Goal: Transaction & Acquisition: Purchase product/service

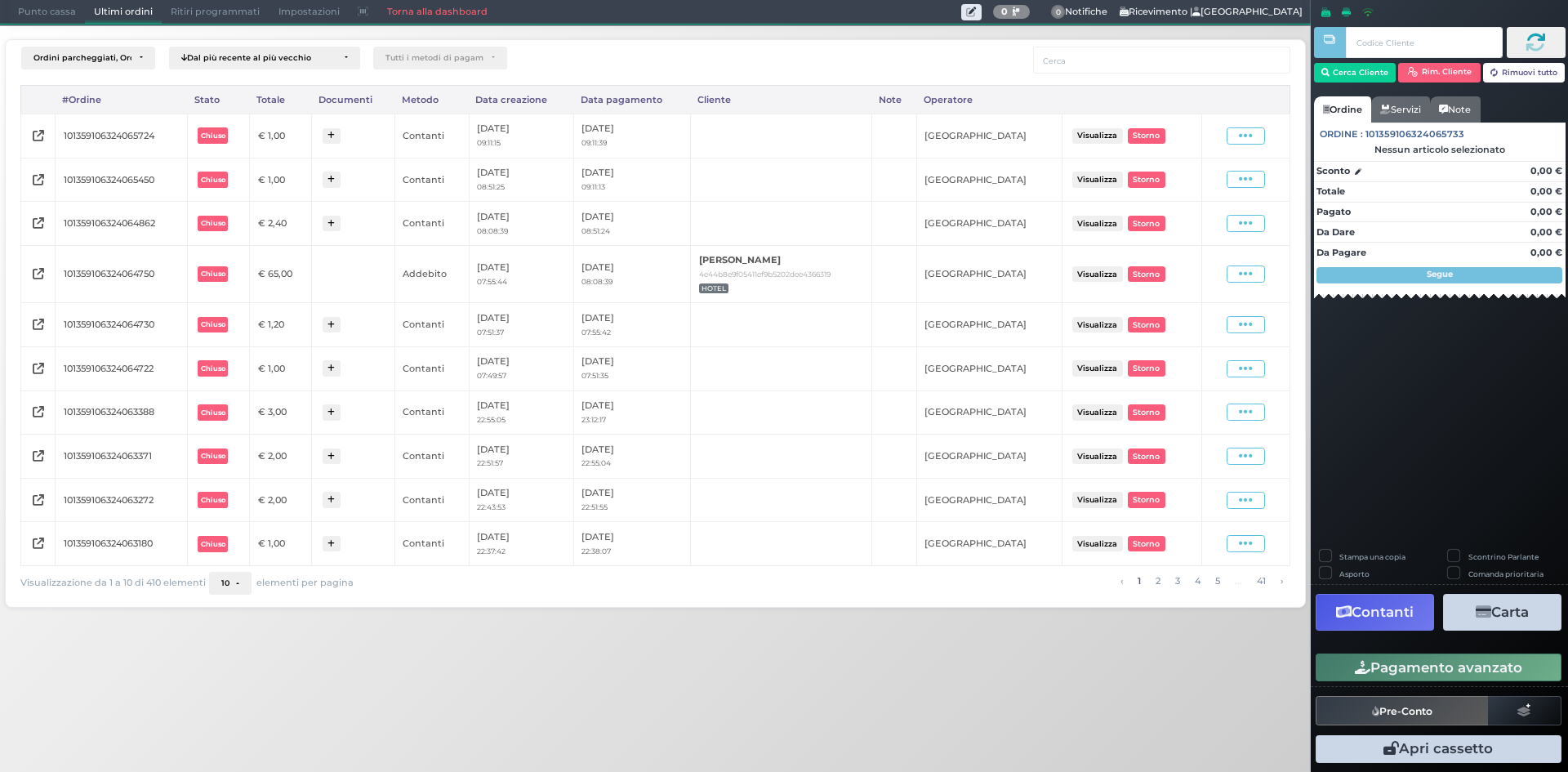
click at [50, 7] on span "Punto cassa" at bounding box center [47, 12] width 76 height 23
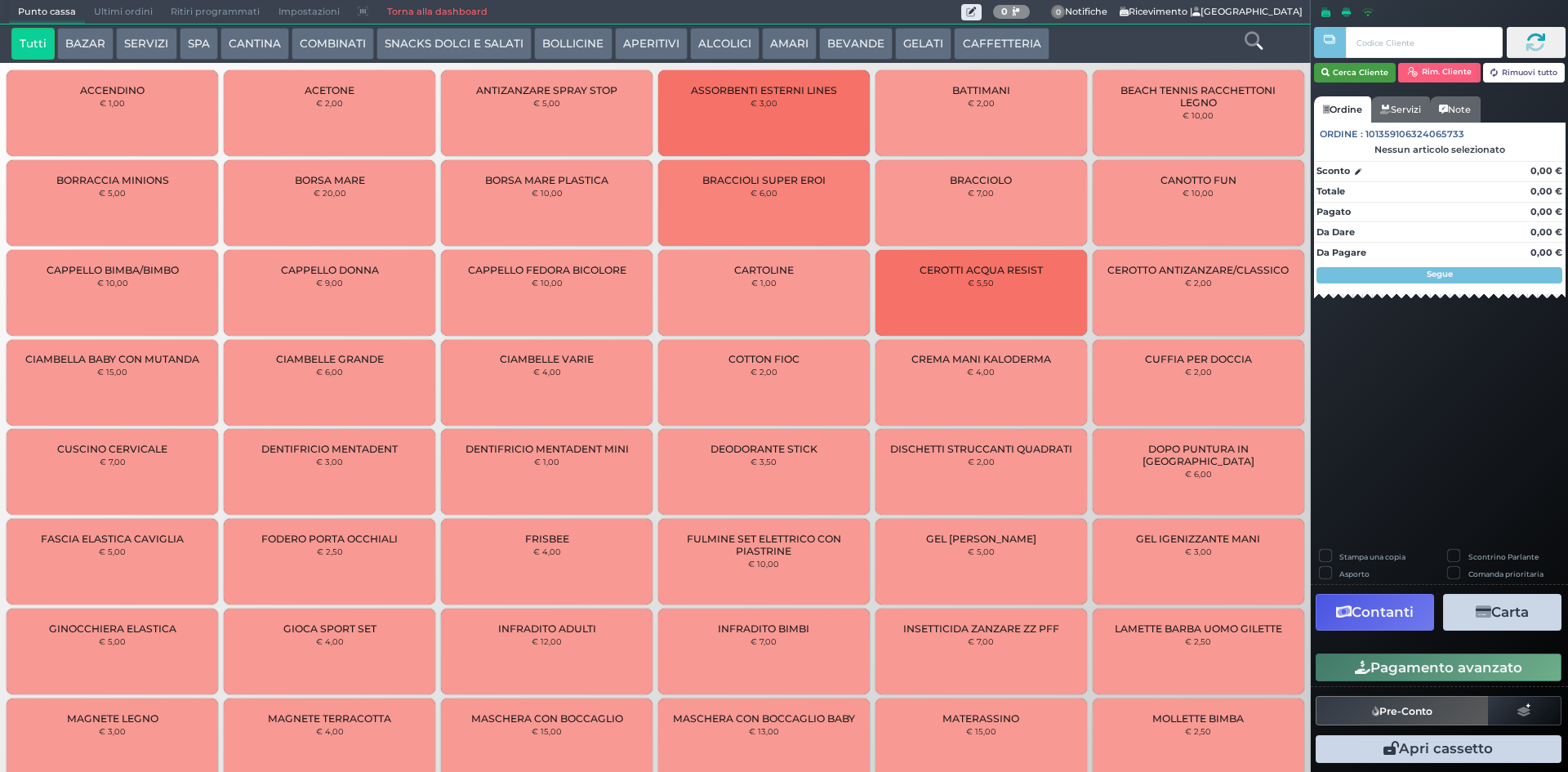
click at [1373, 77] on button "Cerca Cliente" at bounding box center [1355, 72] width 82 height 20
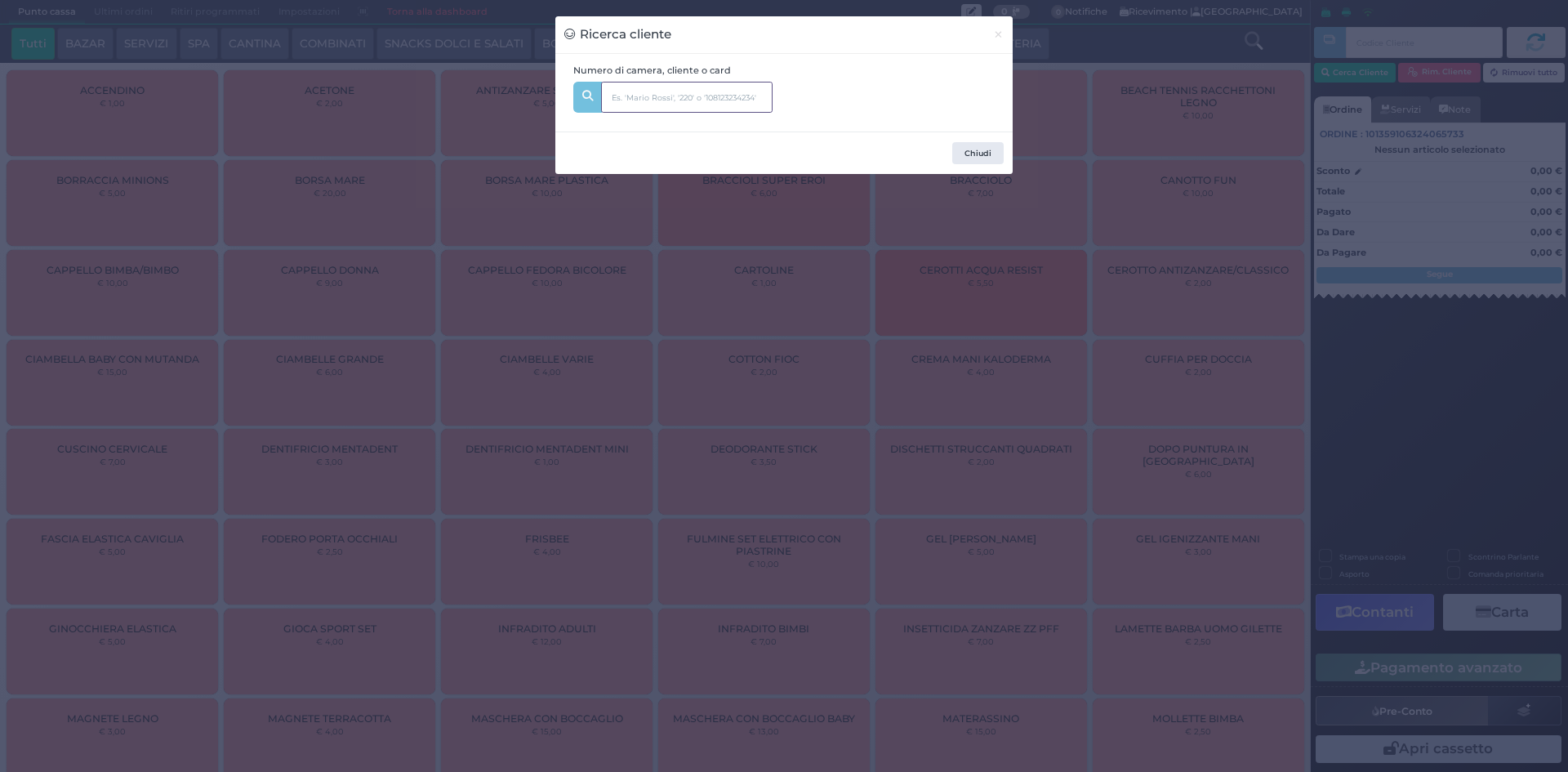
click at [751, 105] on input "text" at bounding box center [686, 97] width 171 height 31
click at [991, 158] on button "Chiudi" at bounding box center [978, 154] width 52 height 23
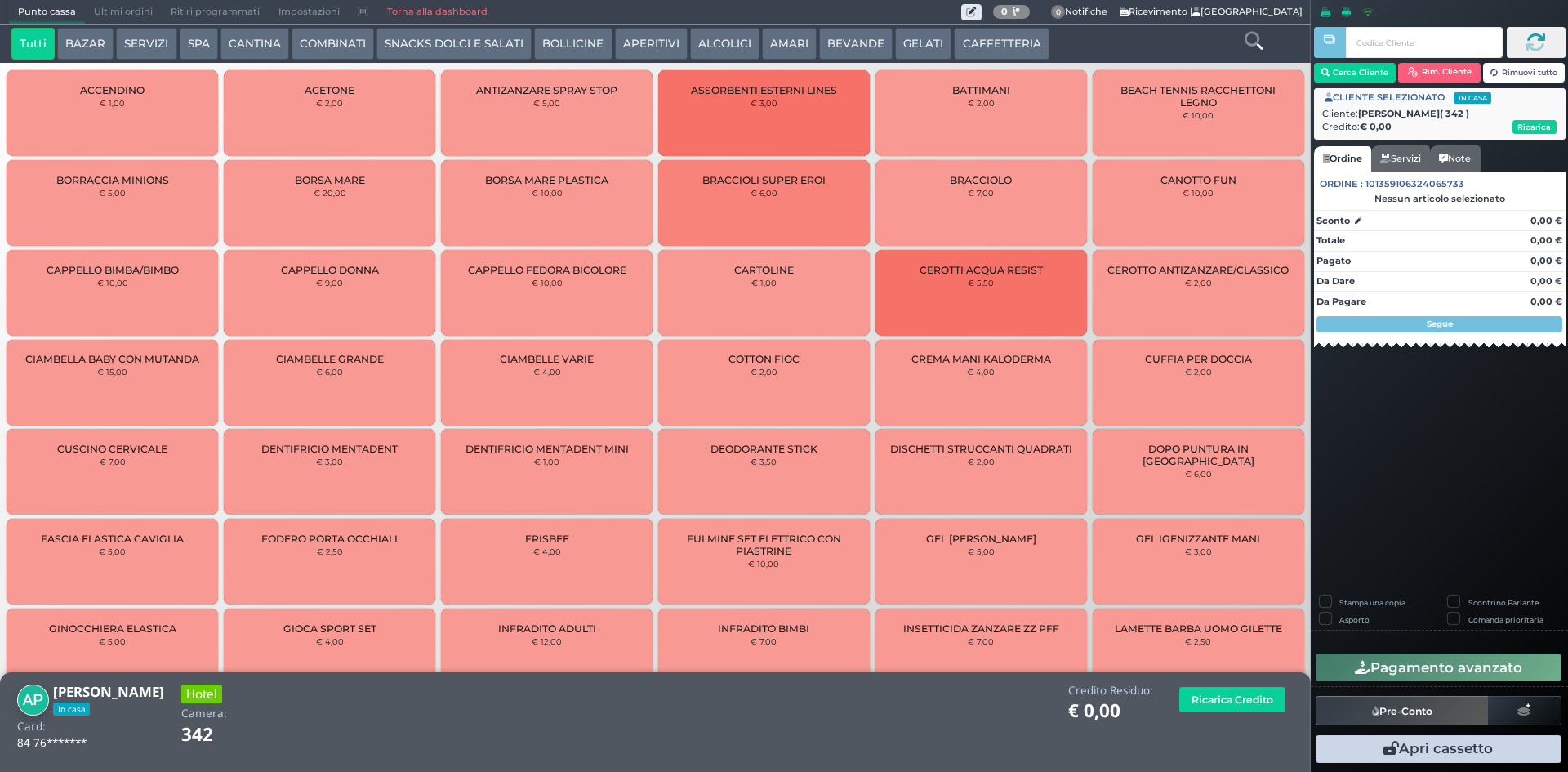
click at [150, 47] on button "SERVIZI" at bounding box center [146, 44] width 60 height 33
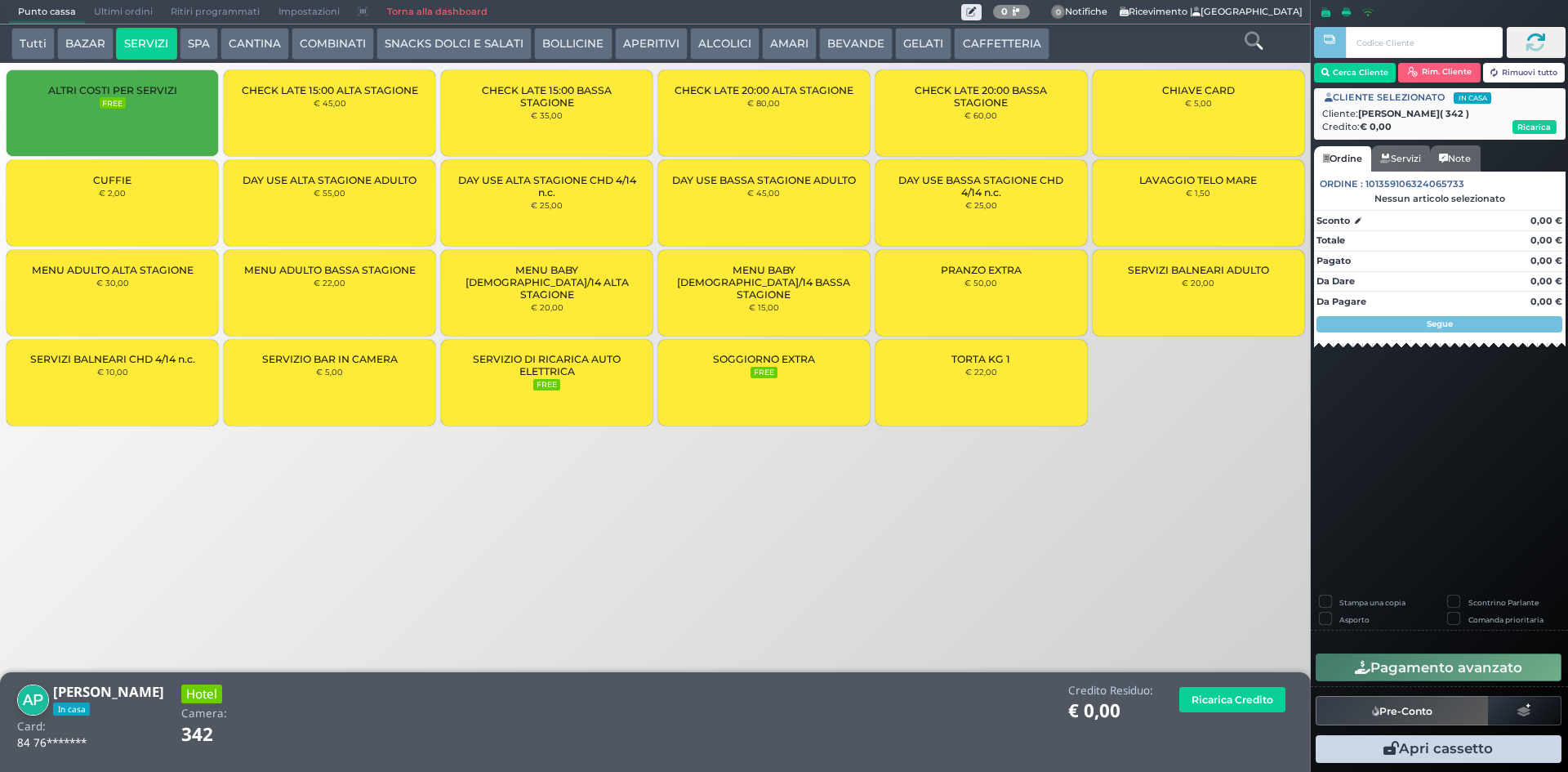
click at [150, 179] on div "CUFFIE € 2,00" at bounding box center [112, 202] width 212 height 86
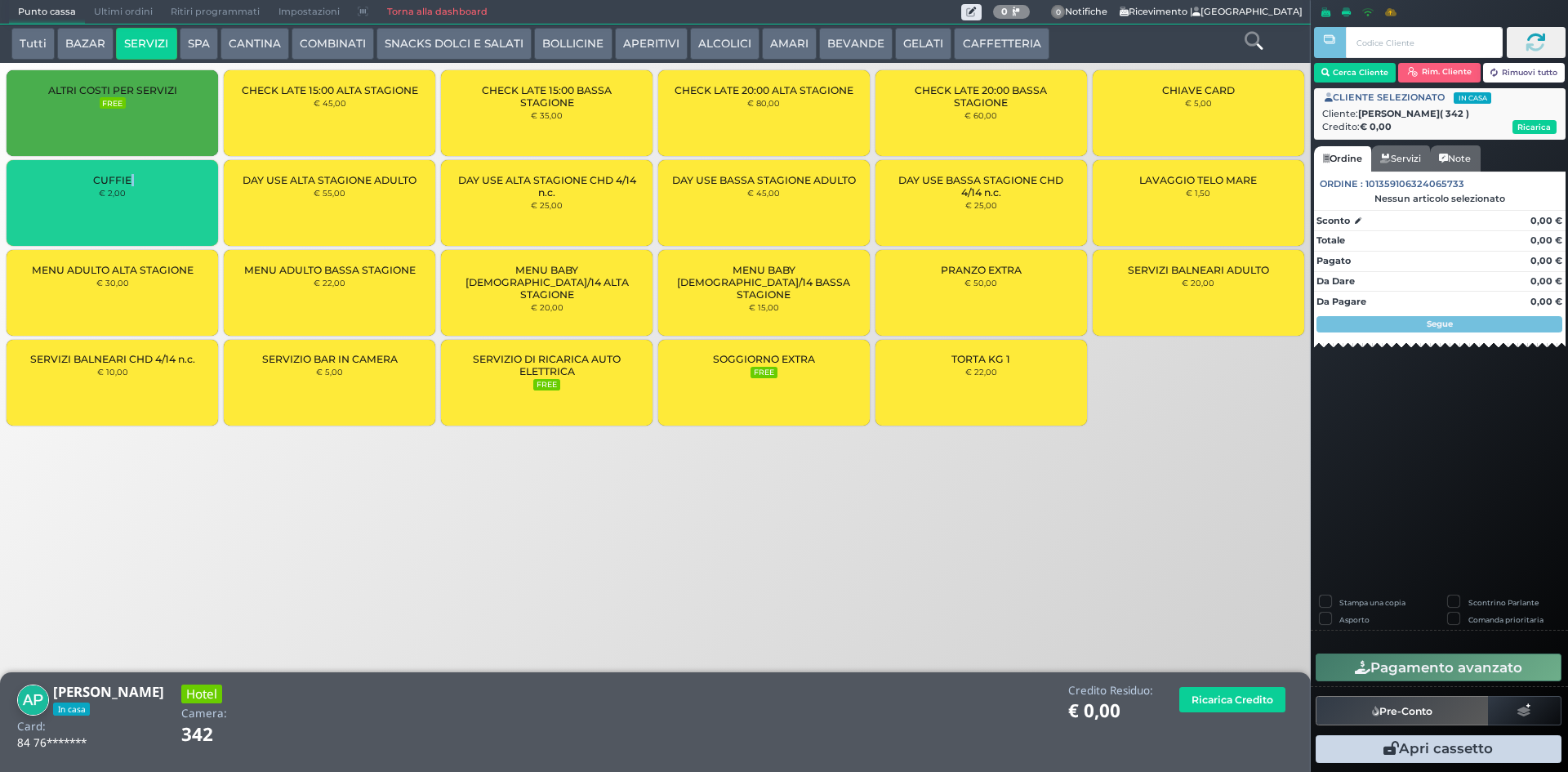
click at [150, 179] on div "CUFFIE € 2,00" at bounding box center [112, 202] width 212 height 86
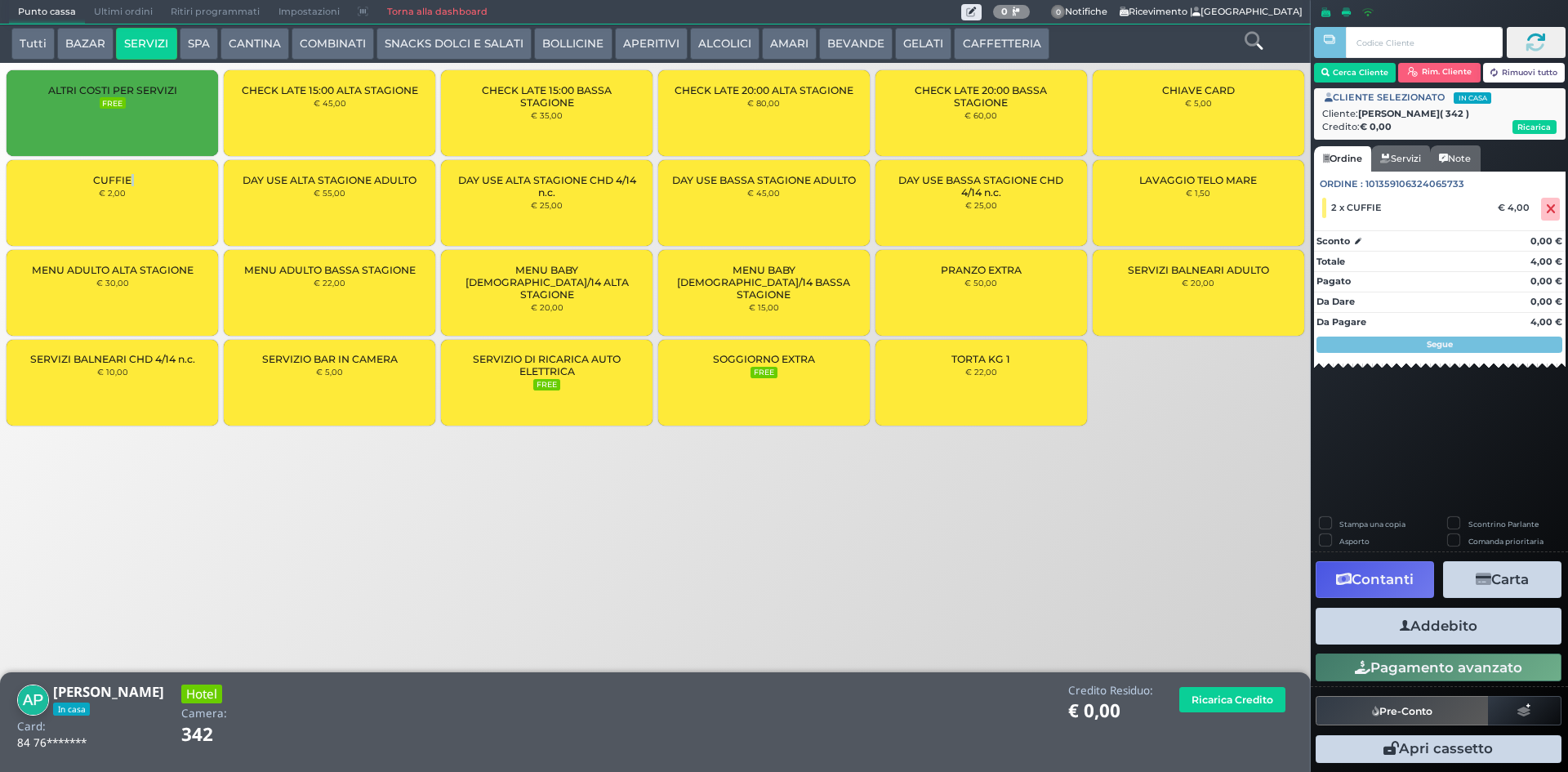
click at [1471, 628] on button "Addebito" at bounding box center [1438, 626] width 246 height 37
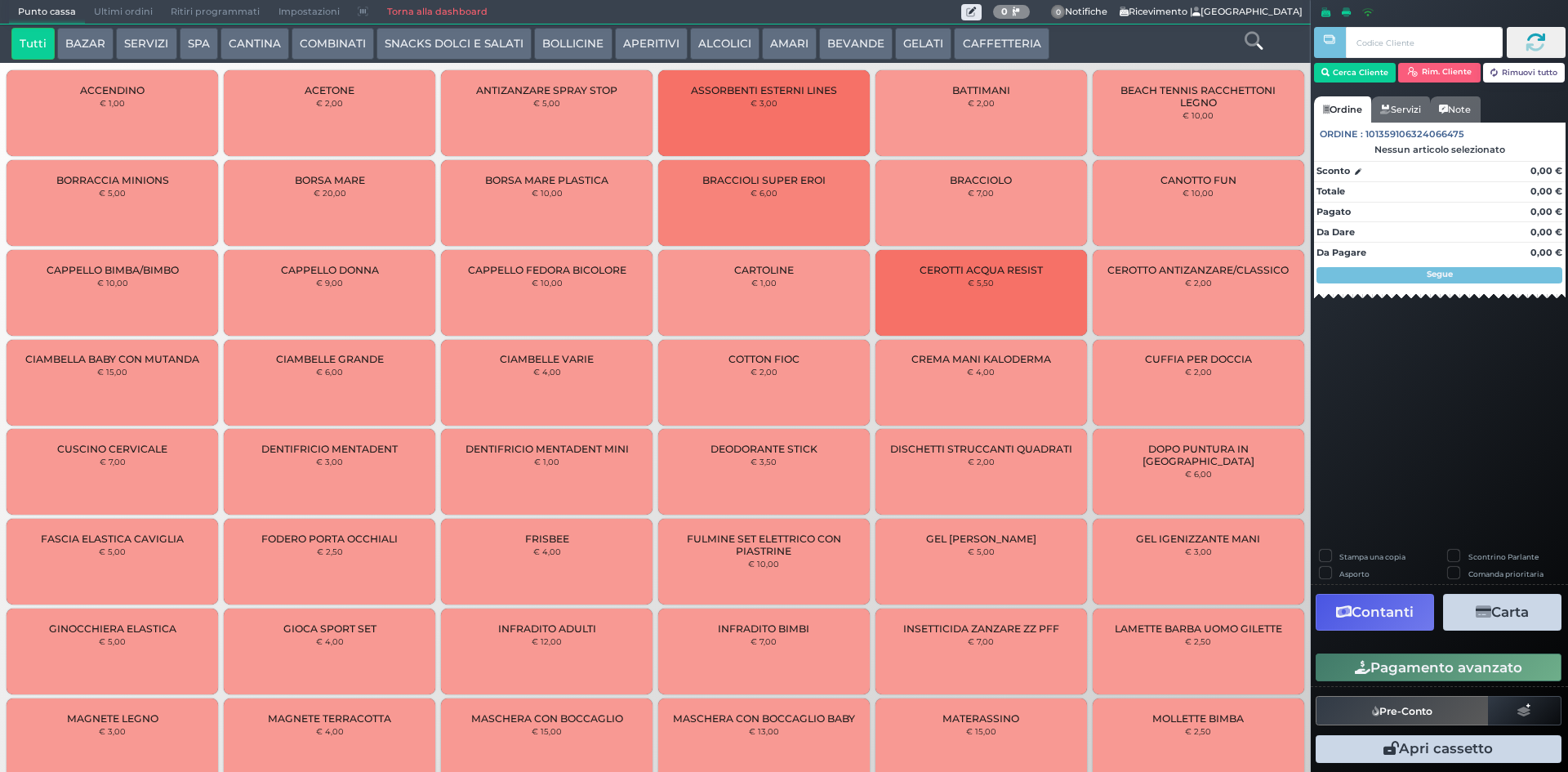
click at [109, 7] on span "Ultimi ordini" at bounding box center [123, 12] width 77 height 23
